Goal: Information Seeking & Learning: Understand process/instructions

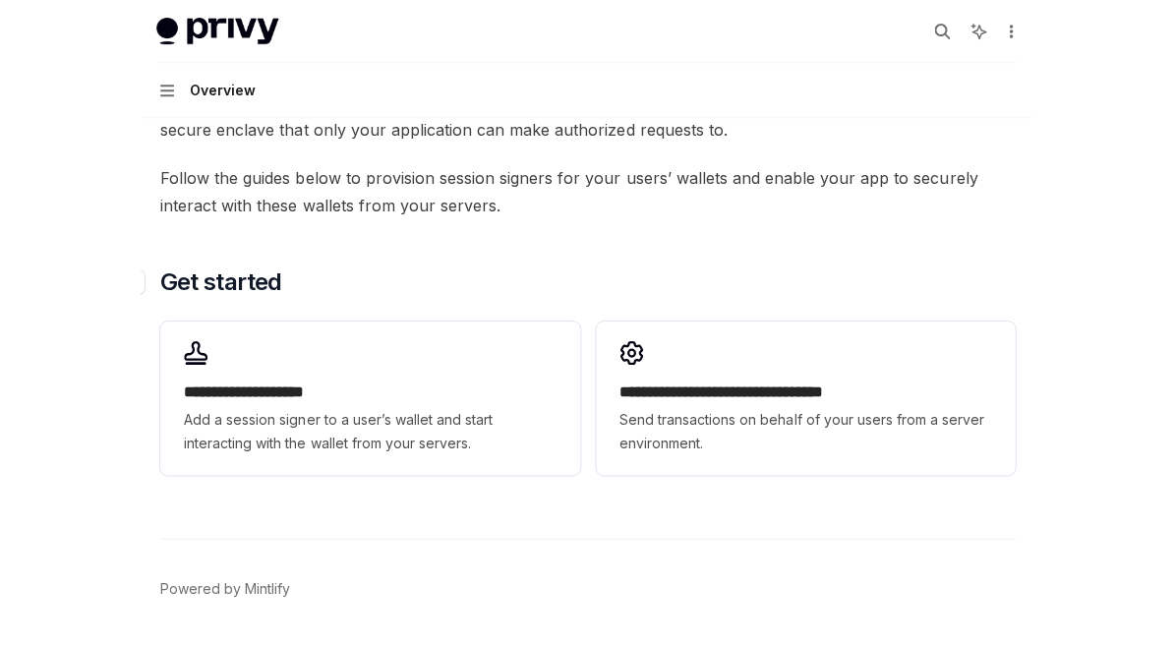
scroll to position [317, 0]
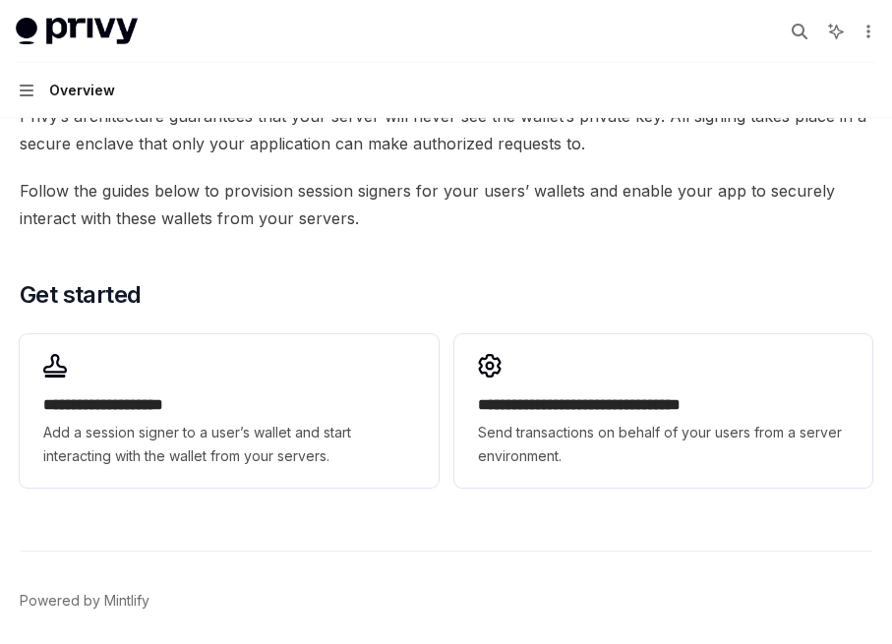
type textarea "*"
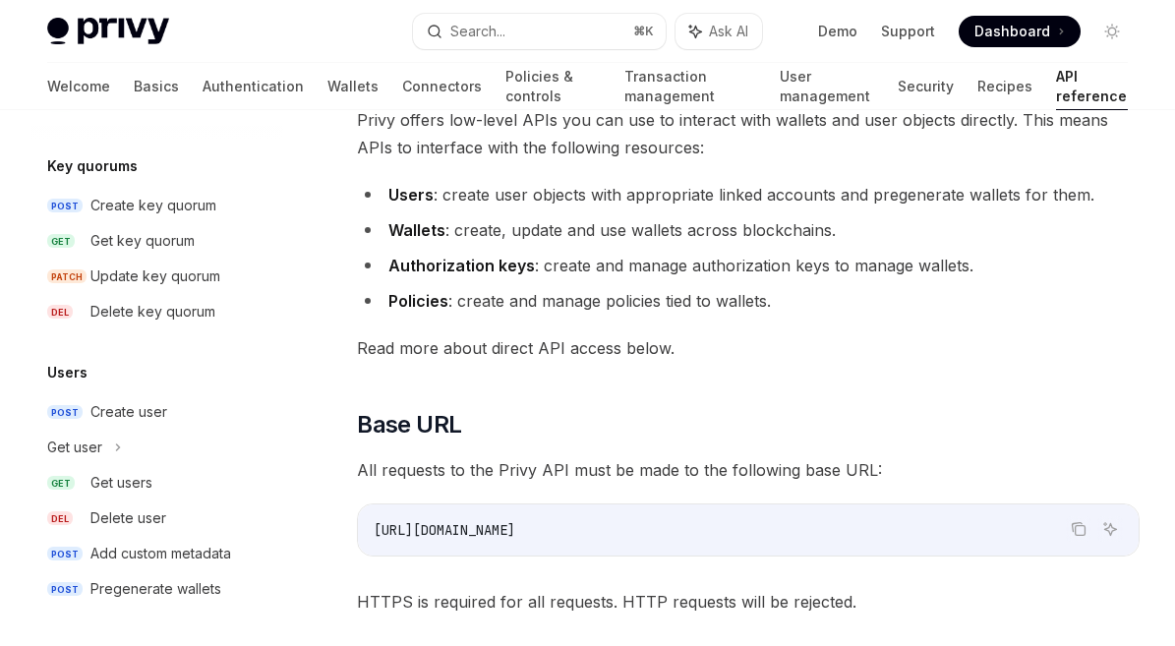
scroll to position [180, 0]
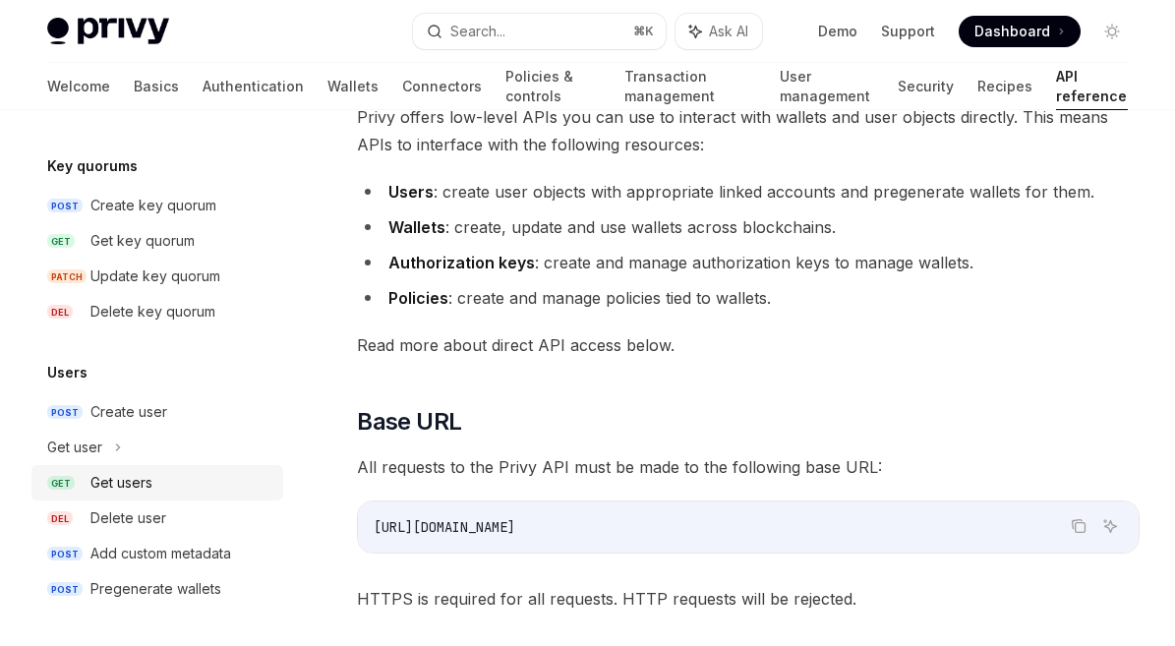
click at [163, 483] on div "Get users" at bounding box center [180, 483] width 181 height 24
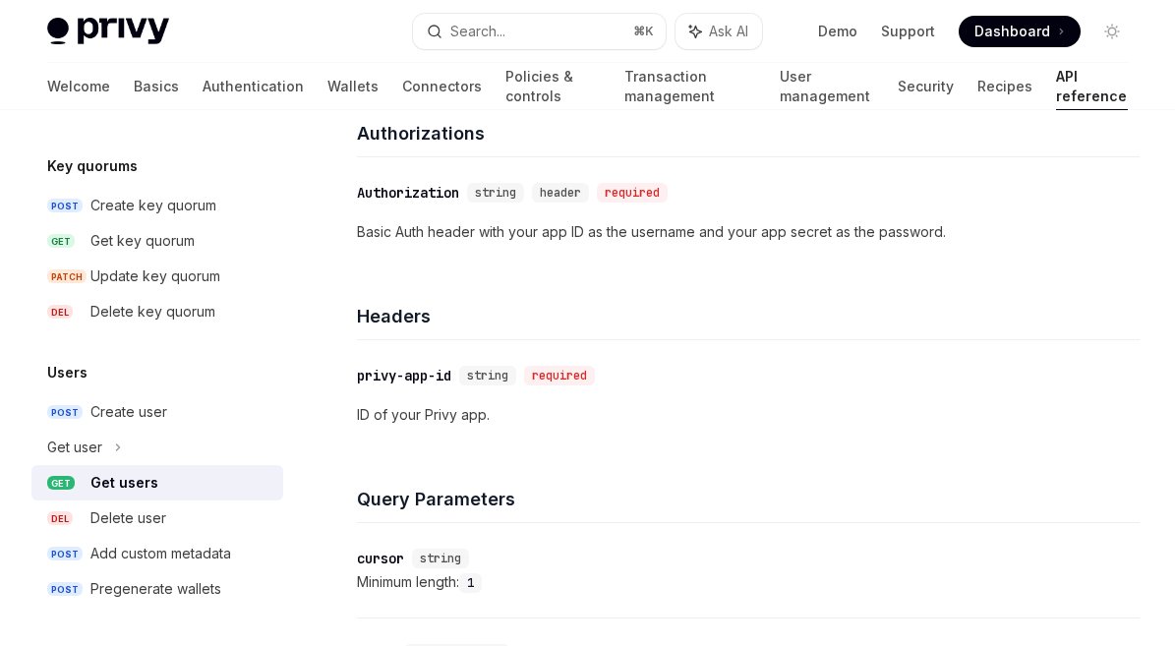
scroll to position [843, 0]
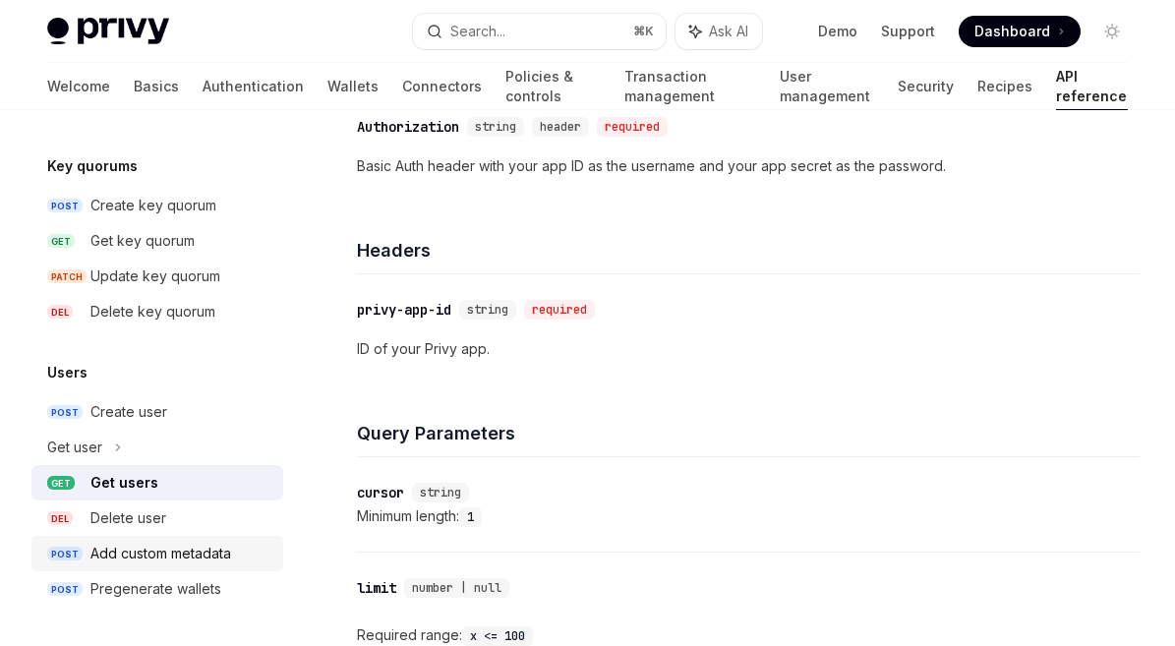
click at [221, 549] on div "Add custom metadata" at bounding box center [160, 554] width 141 height 24
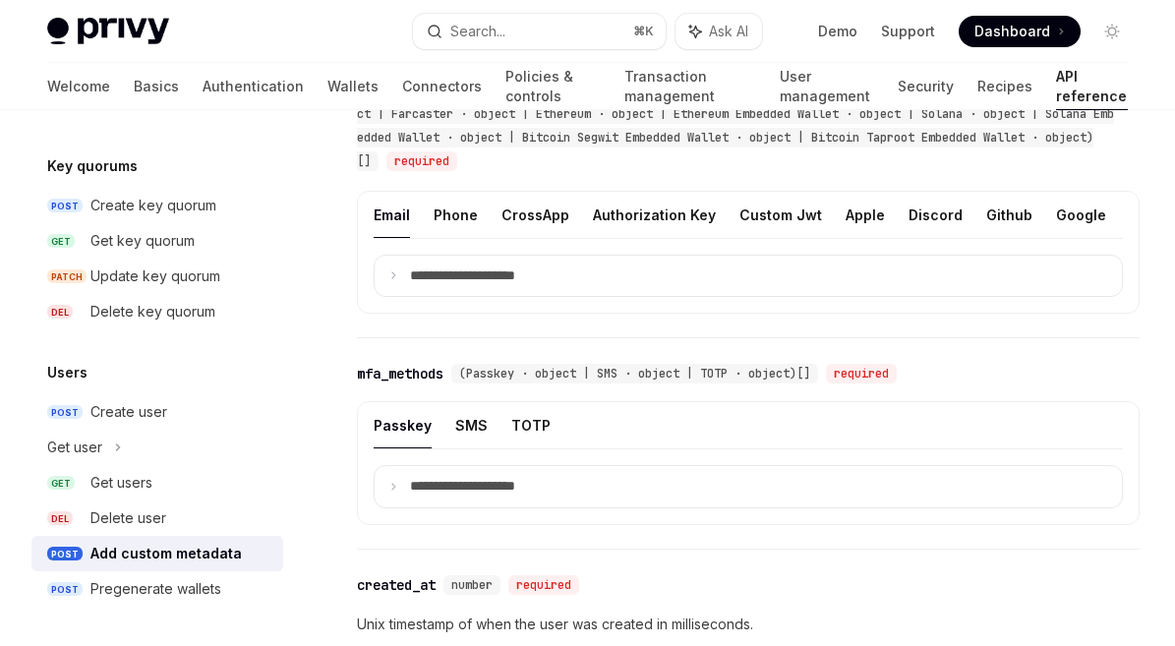
scroll to position [1763, 0]
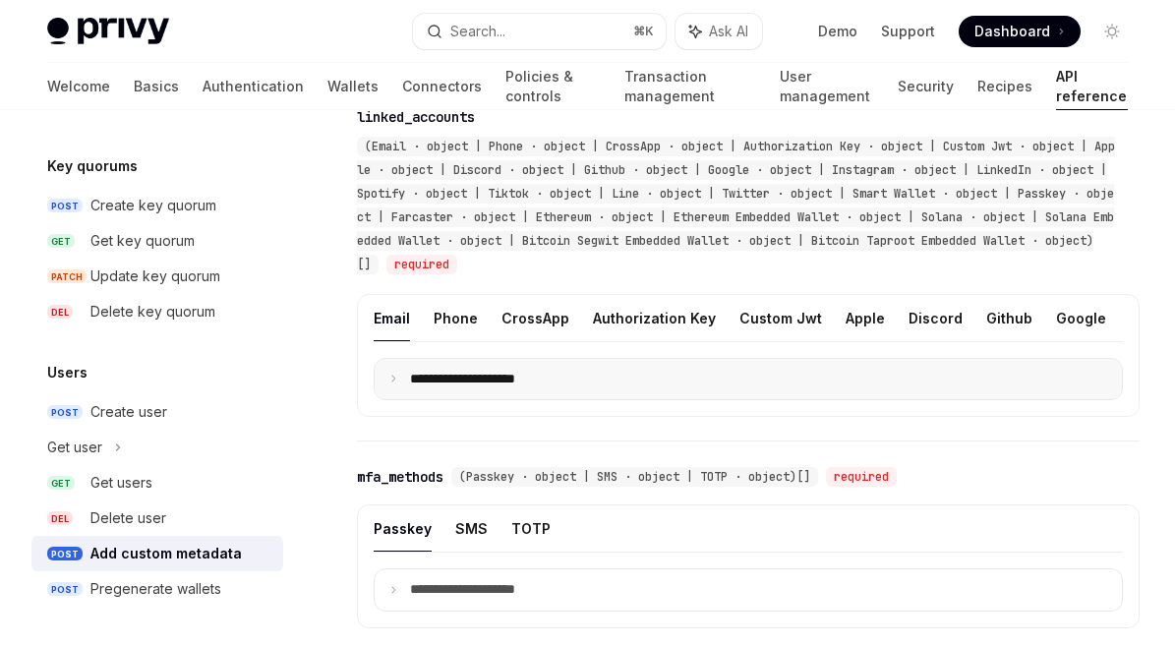
click at [476, 379] on p "**********" at bounding box center [478, 380] width 137 height 18
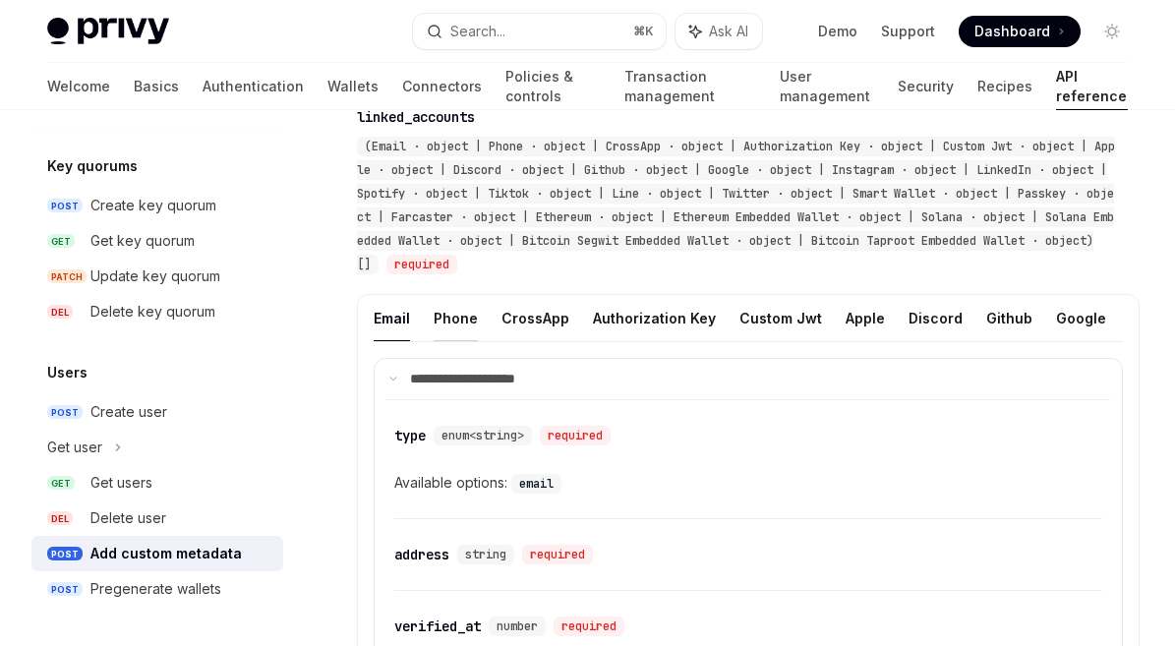
click at [459, 319] on button "Phone" at bounding box center [456, 318] width 44 height 46
click at [538, 324] on button "CrossApp" at bounding box center [536, 318] width 68 height 46
click at [608, 328] on button "Authorization Key" at bounding box center [654, 318] width 123 height 46
click at [404, 330] on button "Email" at bounding box center [392, 318] width 36 height 46
type textarea "*"
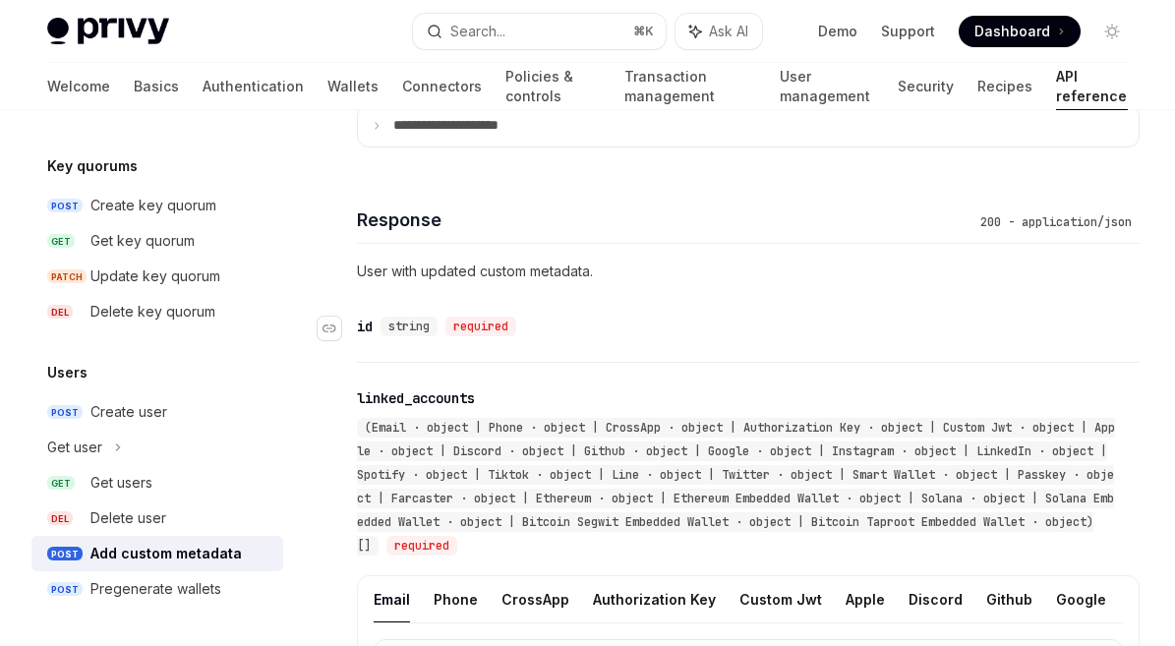
scroll to position [1480, 0]
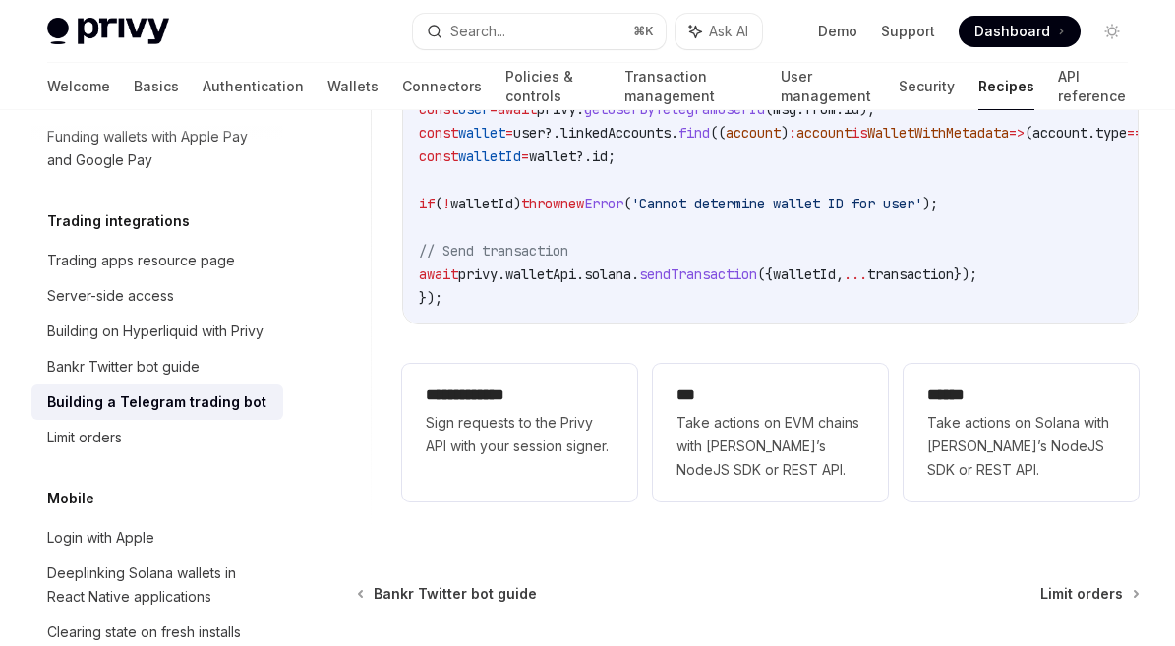
scroll to position [4769, 0]
